Goal: Use online tool/utility

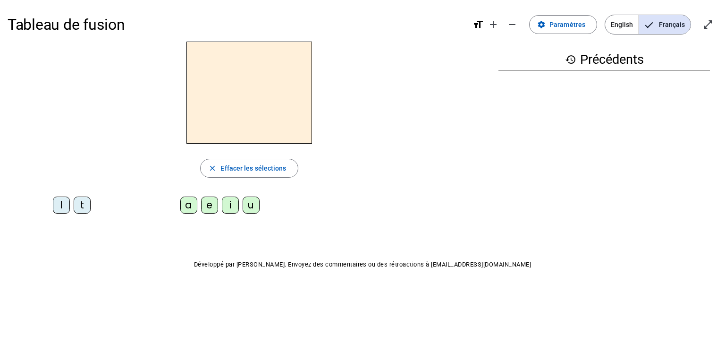
click at [60, 206] on div "l" at bounding box center [61, 204] width 17 height 17
click at [192, 208] on div "a" at bounding box center [188, 204] width 17 height 17
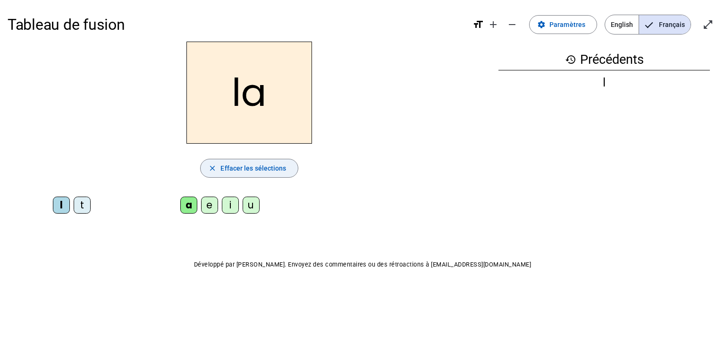
click at [239, 170] on span "Effacer les sélections" at bounding box center [253, 167] width 66 height 11
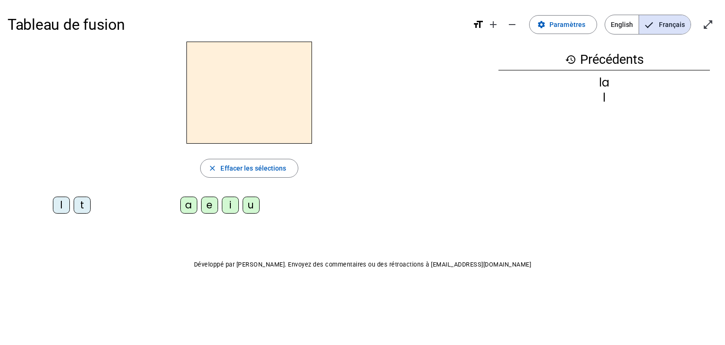
click at [85, 209] on div "t" at bounding box center [82, 204] width 17 height 17
click at [231, 205] on div "i" at bounding box center [230, 204] width 17 height 17
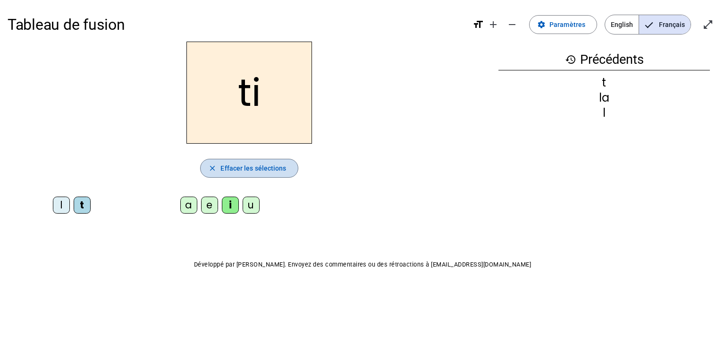
click at [252, 161] on span "button" at bounding box center [249, 168] width 97 height 23
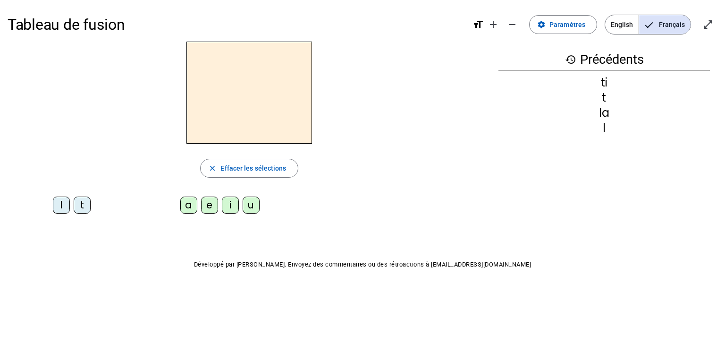
drag, startPoint x: 84, startPoint y: 204, endPoint x: 95, endPoint y: 202, distance: 11.0
click at [84, 204] on div "t" at bounding box center [82, 204] width 17 height 17
click at [250, 208] on div "u" at bounding box center [251, 204] width 17 height 17
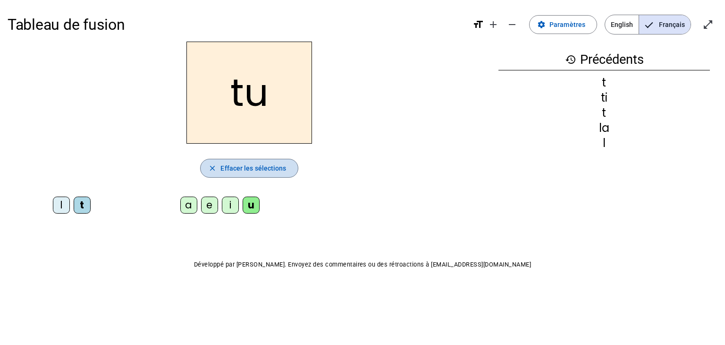
click at [256, 170] on span "Effacer les sélections" at bounding box center [253, 167] width 66 height 11
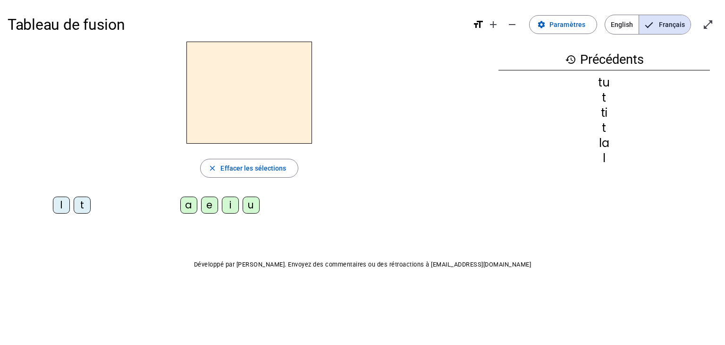
click at [61, 204] on div "l" at bounding box center [61, 204] width 17 height 17
click at [210, 204] on div "e" at bounding box center [209, 204] width 17 height 17
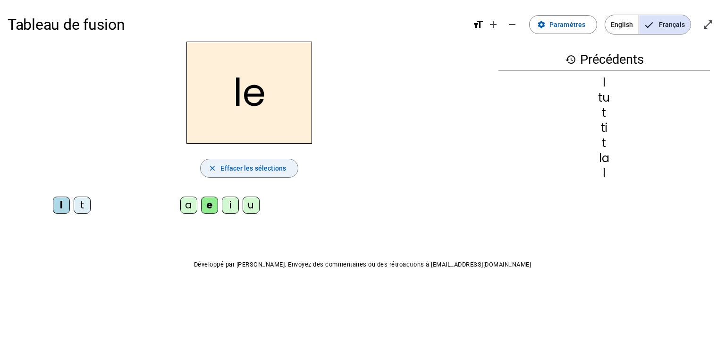
click at [233, 165] on span "Effacer les sélections" at bounding box center [253, 167] width 66 height 11
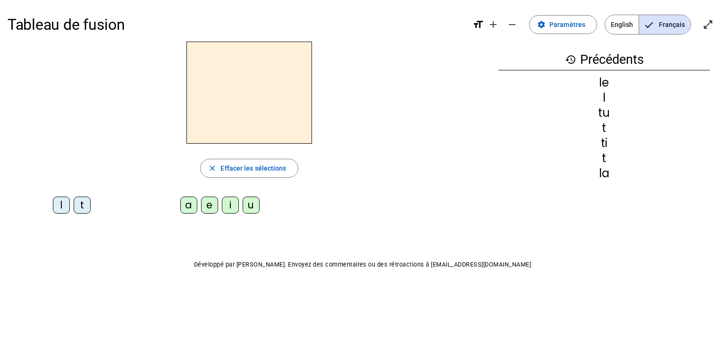
click at [76, 205] on div "t" at bounding box center [82, 204] width 17 height 17
click at [208, 205] on div "e" at bounding box center [209, 204] width 17 height 17
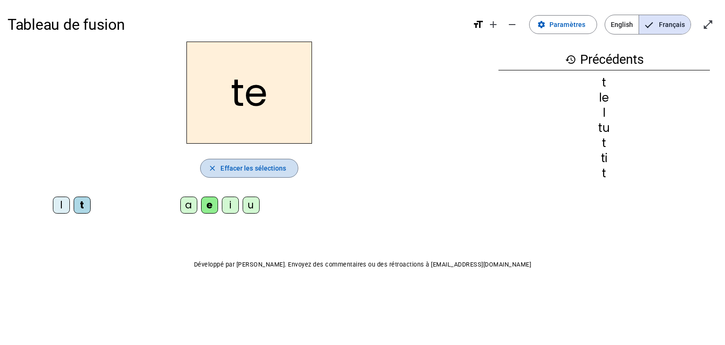
click at [244, 168] on span "Effacer les sélections" at bounding box center [253, 167] width 66 height 11
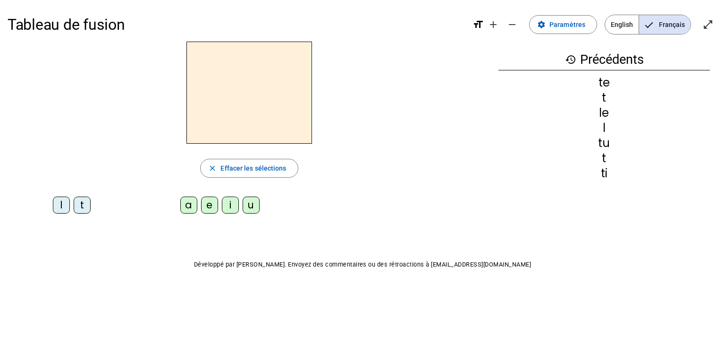
click at [59, 206] on div "l" at bounding box center [61, 204] width 17 height 17
click at [251, 206] on div "u" at bounding box center [251, 204] width 17 height 17
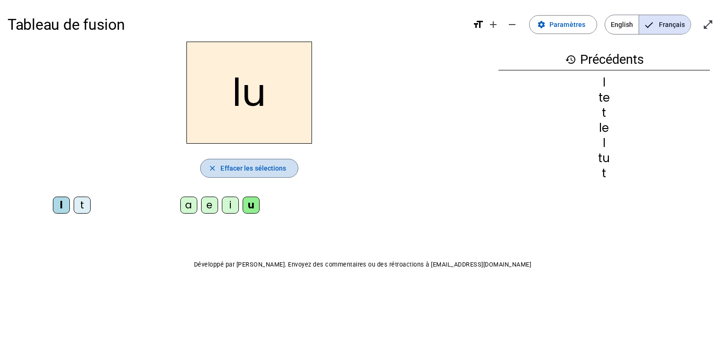
click at [263, 168] on span "Effacer les sélections" at bounding box center [253, 167] width 66 height 11
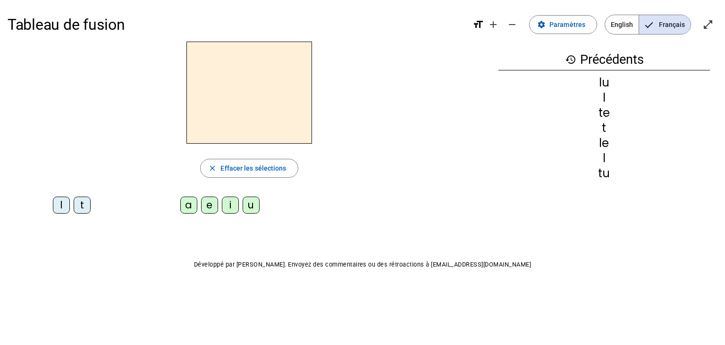
drag, startPoint x: 83, startPoint y: 205, endPoint x: 96, endPoint y: 205, distance: 13.2
click at [83, 205] on div "t" at bounding box center [82, 204] width 17 height 17
click at [187, 207] on div "a" at bounding box center [188, 204] width 17 height 17
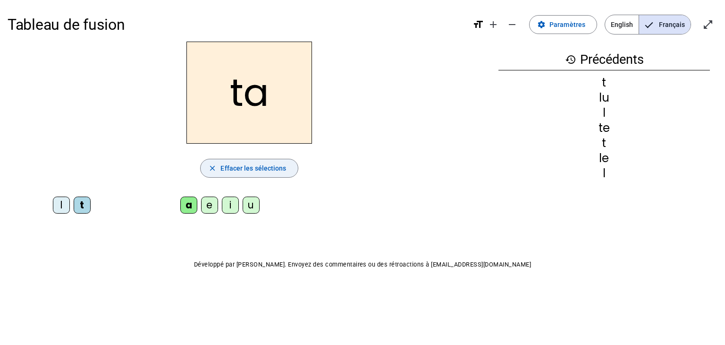
drag, startPoint x: 276, startPoint y: 167, endPoint x: 250, endPoint y: 171, distance: 25.8
click at [276, 167] on span "Effacer les sélections" at bounding box center [253, 167] width 66 height 11
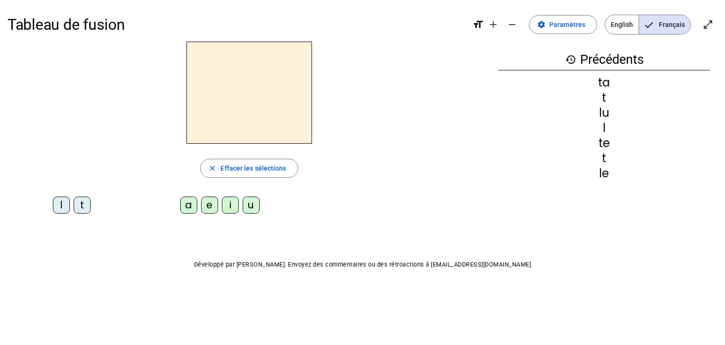
click at [84, 204] on div "t" at bounding box center [82, 204] width 17 height 17
click at [227, 206] on div "i" at bounding box center [230, 204] width 17 height 17
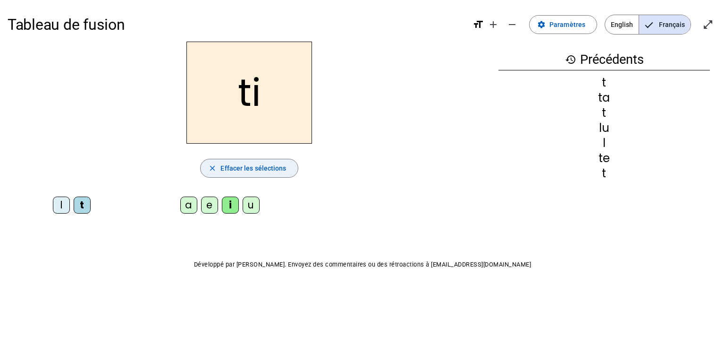
click at [268, 163] on span "Effacer les sélections" at bounding box center [253, 167] width 66 height 11
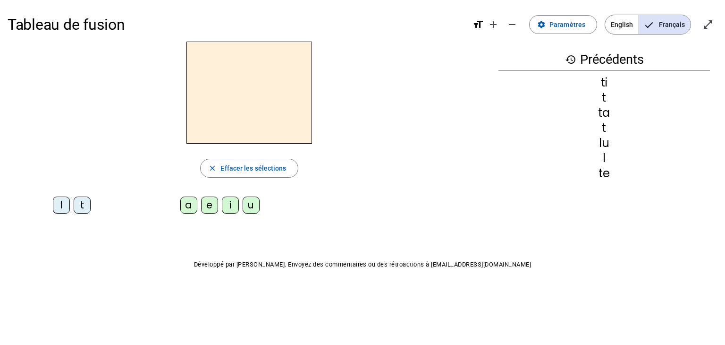
drag, startPoint x: 56, startPoint y: 207, endPoint x: 69, endPoint y: 206, distance: 13.7
click at [57, 207] on div "l" at bounding box center [61, 204] width 17 height 17
click at [246, 207] on div "u" at bounding box center [251, 204] width 17 height 17
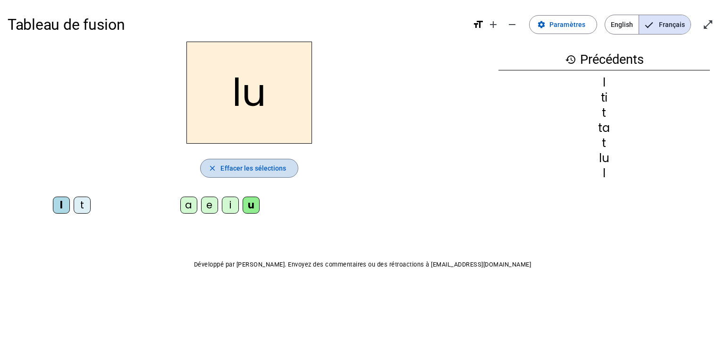
drag, startPoint x: 229, startPoint y: 166, endPoint x: 206, endPoint y: 171, distance: 23.3
click at [229, 166] on span "Effacer les sélections" at bounding box center [253, 167] width 66 height 11
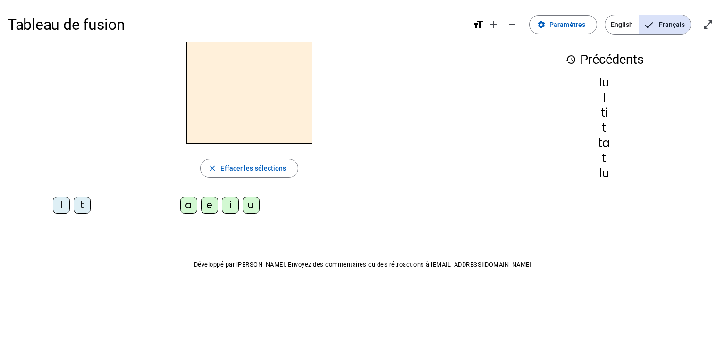
click at [79, 206] on div "t" at bounding box center [82, 204] width 17 height 17
click at [210, 203] on div "e" at bounding box center [209, 204] width 17 height 17
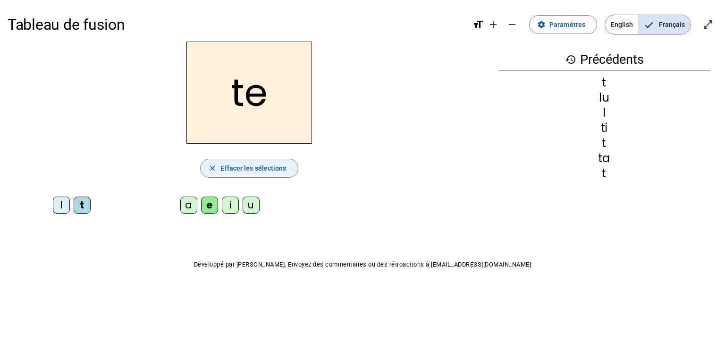
click at [245, 168] on span "Effacer les sélections" at bounding box center [253, 167] width 66 height 11
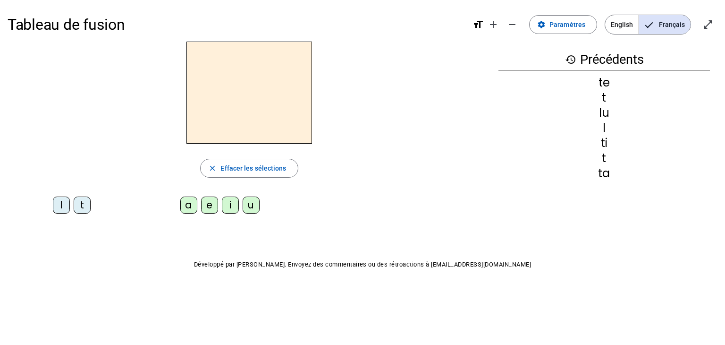
click at [64, 203] on div "l" at bounding box center [61, 204] width 17 height 17
click at [232, 206] on div "i" at bounding box center [230, 204] width 17 height 17
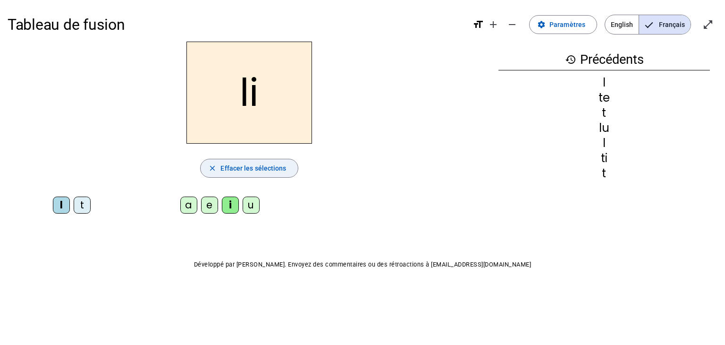
click at [248, 172] on span "Effacer les sélections" at bounding box center [253, 167] width 66 height 11
